Goal: Task Accomplishment & Management: Use online tool/utility

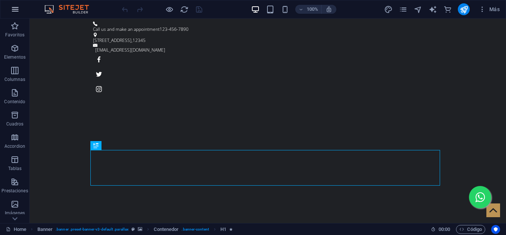
click at [11, 4] on button "button" at bounding box center [15, 9] width 18 height 18
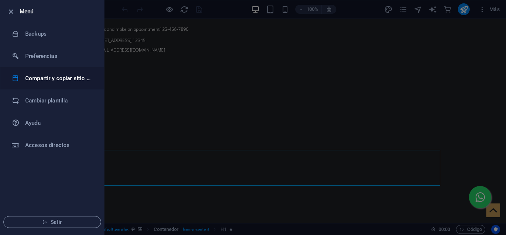
click at [57, 81] on h6 "Compartir y copiar sitio web" at bounding box center [59, 78] width 69 height 9
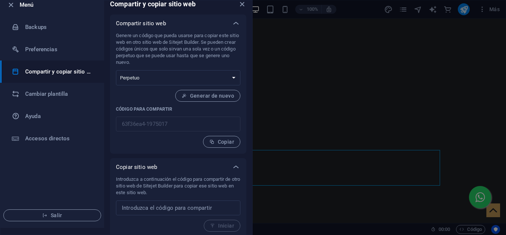
scroll to position [10, 0]
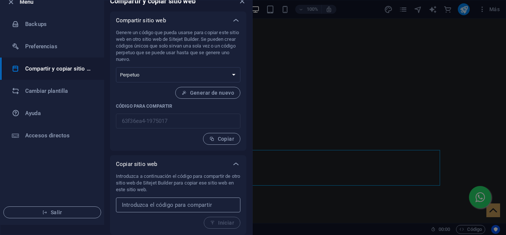
click at [169, 201] on input "text" at bounding box center [178, 204] width 125 height 15
paste input "822311f4-776654"
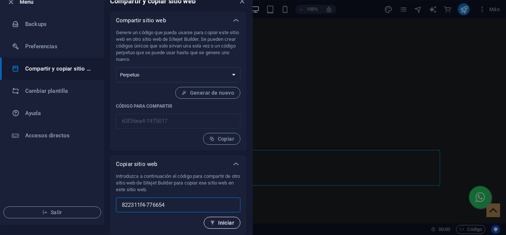
type input "822311f4-776654"
click at [220, 224] on span "Iniciar" at bounding box center [222, 222] width 24 height 6
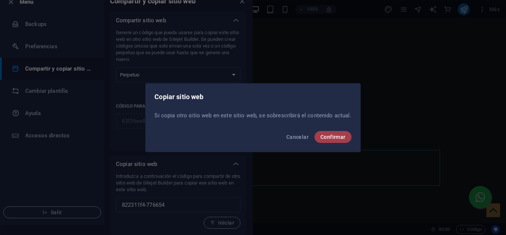
click at [338, 136] on span "Confirmar" at bounding box center [333, 137] width 25 height 6
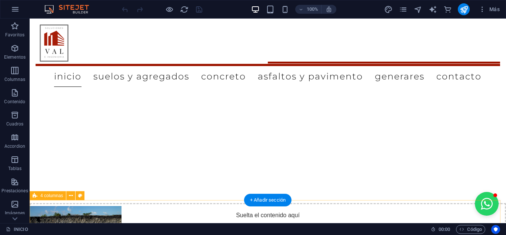
scroll to position [416, 0]
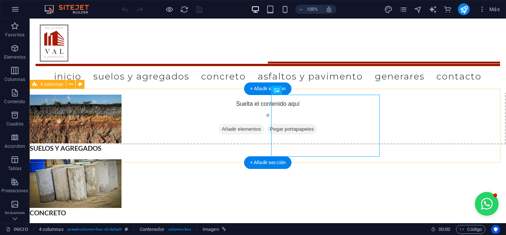
click at [414, 142] on div "SUELOS Y AGREGADOS CONCRETO ASFALTO" at bounding box center [268, 190] width 477 height 203
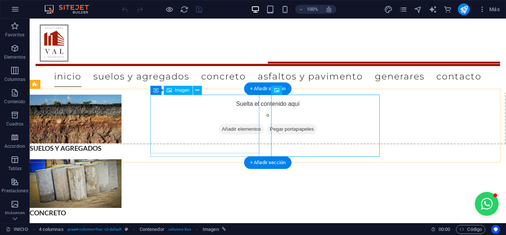
click at [140, 159] on figure "CONCRETO" at bounding box center [85, 188] width 110 height 59
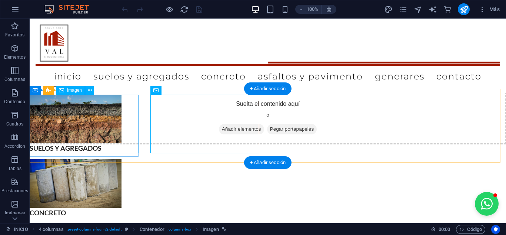
drag, startPoint x: 39, startPoint y: 126, endPoint x: 59, endPoint y: 126, distance: 20.0
click at [39, 126] on figure "SUELOS Y AGREGADOS" at bounding box center [85, 123] width 110 height 59
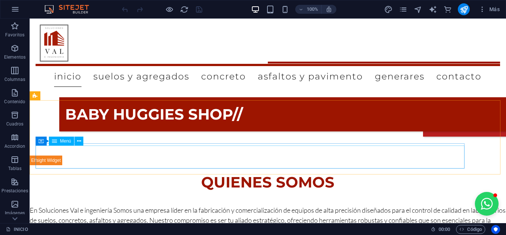
scroll to position [82, 0]
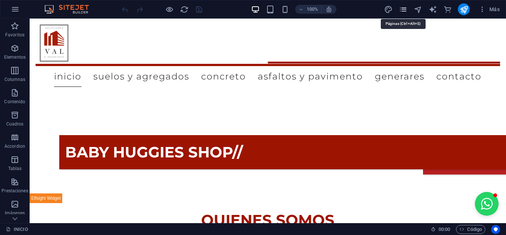
click at [405, 9] on icon "pages" at bounding box center [403, 9] width 9 height 9
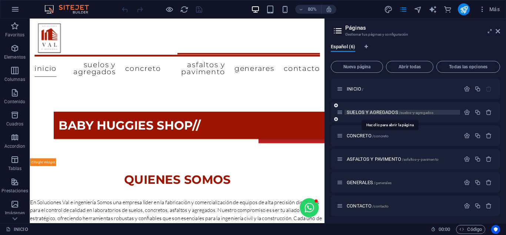
click at [390, 110] on span "SUELOS Y AGREGADOS /suelos-y-agregados" at bounding box center [390, 112] width 87 height 6
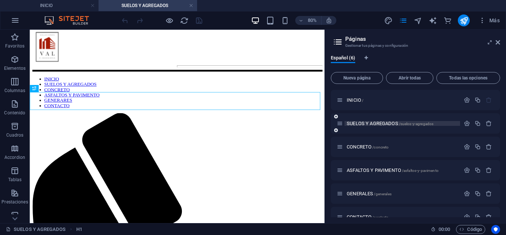
scroll to position [0, 0]
click at [500, 43] on icon at bounding box center [498, 42] width 4 height 6
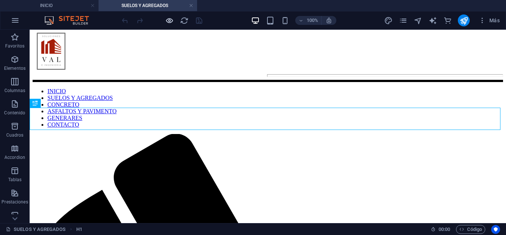
click at [167, 17] on icon "button" at bounding box center [169, 20] width 9 height 9
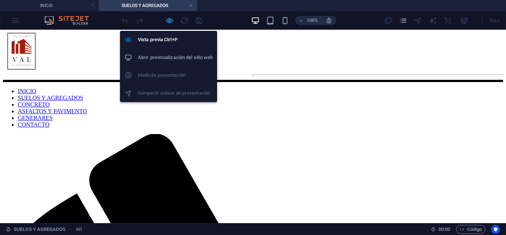
click at [167, 17] on icon "button" at bounding box center [169, 20] width 9 height 9
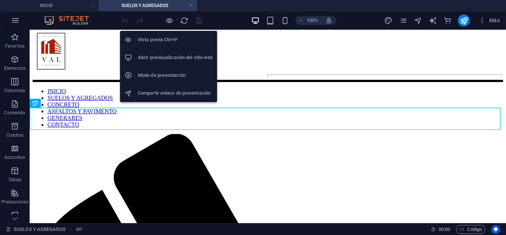
click at [161, 54] on h6 "Abrir previsualización del sitio web" at bounding box center [175, 57] width 75 height 9
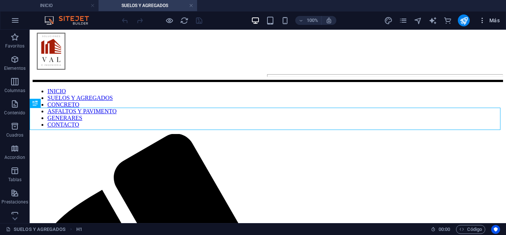
click at [494, 24] on button "Más" at bounding box center [489, 20] width 27 height 12
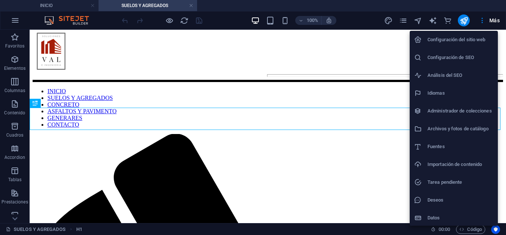
click at [433, 21] on div at bounding box center [253, 117] width 506 height 235
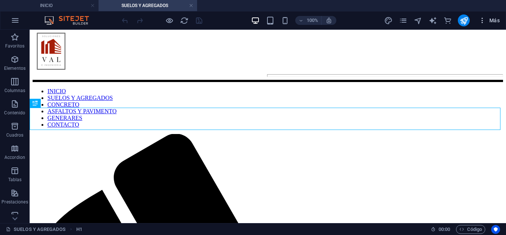
click at [489, 23] on span "Más" at bounding box center [489, 20] width 21 height 7
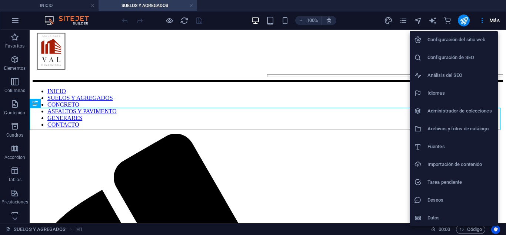
click at [455, 112] on h6 "Administrador de colecciones" at bounding box center [461, 110] width 66 height 9
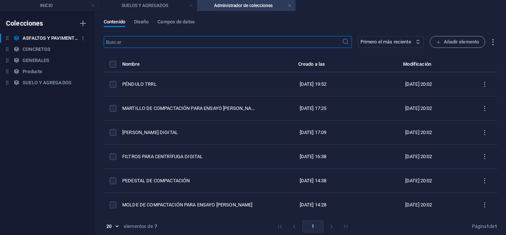
click at [38, 38] on h6 "ASFALTOS Y PAVIMENTOS" at bounding box center [51, 38] width 56 height 9
click at [68, 40] on h6 "ASFALTOS Y PAVIMENTOS" at bounding box center [51, 38] width 56 height 9
click at [68, 40] on input "ASFALTOS Y PAVIMENTOS" at bounding box center [51, 38] width 56 height 9
click at [145, 33] on div "Contenido Diseño Campos de datos ​ Primero el más reciente Primero el más antig…" at bounding box center [300, 122] width 411 height 223
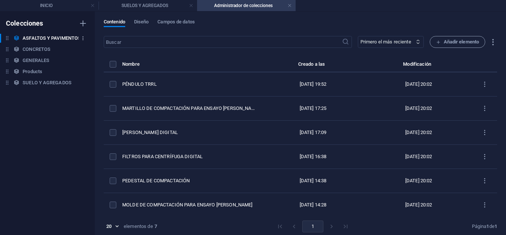
click at [86, 36] on button "button" at bounding box center [83, 38] width 9 height 12
click at [64, 132] on div at bounding box center [253, 117] width 506 height 235
click at [163, 28] on div "Contenido Diseño Campos de datos" at bounding box center [301, 26] width 394 height 14
click at [167, 21] on span "Campos de datos" at bounding box center [175, 22] width 37 height 10
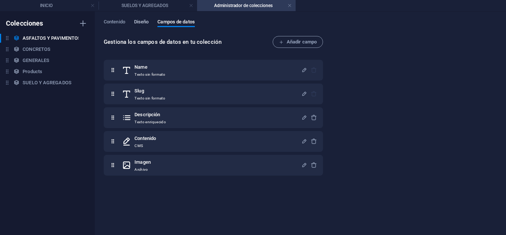
click at [145, 24] on span "Diseño" at bounding box center [141, 22] width 15 height 10
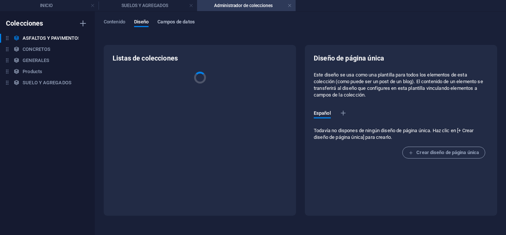
click at [168, 19] on span "Campos de datos" at bounding box center [175, 22] width 37 height 10
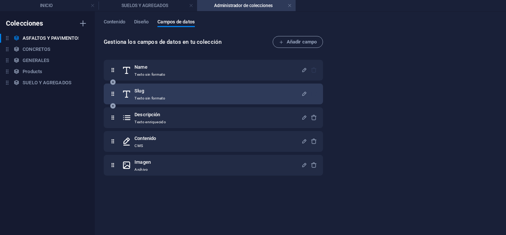
click at [192, 93] on div "Slug Texto sin formato" at bounding box center [211, 93] width 179 height 15
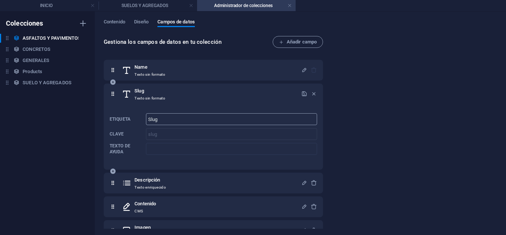
click at [179, 117] on input "Slug" at bounding box center [231, 119] width 171 height 12
drag, startPoint x: 192, startPoint y: 116, endPoint x: 75, endPoint y: 127, distance: 118.0
click at [75, 127] on div "Colecciones ASFALTOS Y PAVIMENTOS ASFALTOS Y PAVIMENTOS CONCRETOS CONCRETOS GEN…" at bounding box center [253, 122] width 506 height 223
click at [167, 148] on input "Texto de ayuda" at bounding box center [231, 149] width 171 height 12
click at [173, 120] on input "Slug" at bounding box center [231, 119] width 171 height 12
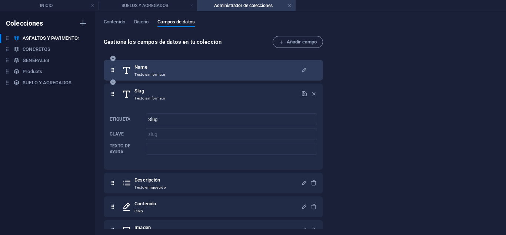
click at [159, 74] on p "Texto sin formato" at bounding box center [150, 75] width 31 height 6
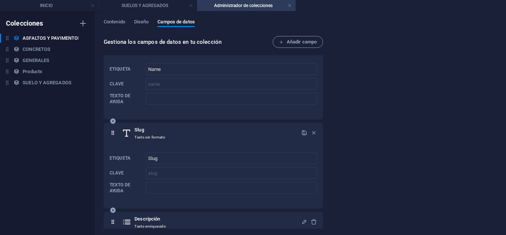
scroll to position [80, 0]
